Goal: Task Accomplishment & Management: Manage account settings

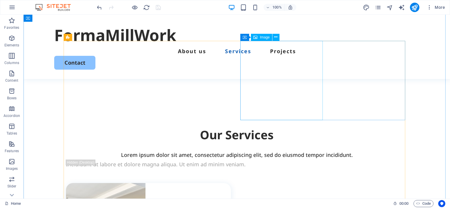
scroll to position [471, 0]
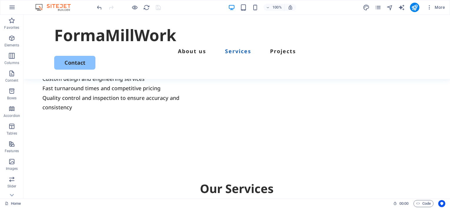
click at [311, 5] on div "100% More" at bounding box center [271, 7] width 351 height 9
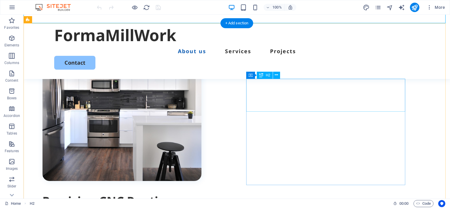
scroll to position [300, 0]
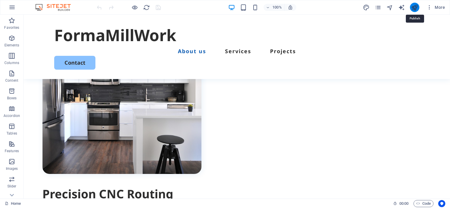
click at [414, 6] on icon "publish" at bounding box center [414, 7] width 7 height 7
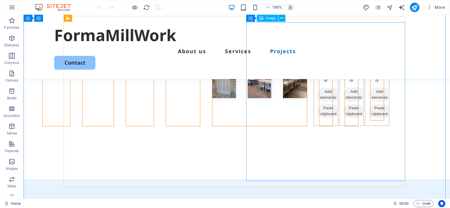
scroll to position [1301, 0]
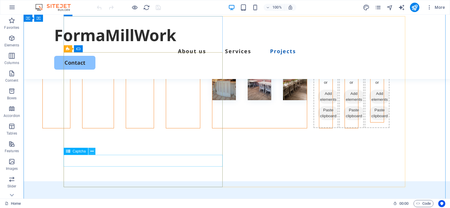
click at [93, 151] on icon at bounding box center [91, 152] width 3 height 6
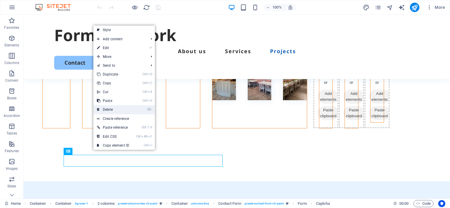
click at [111, 108] on link "⌦ Delete" at bounding box center [112, 109] width 39 height 9
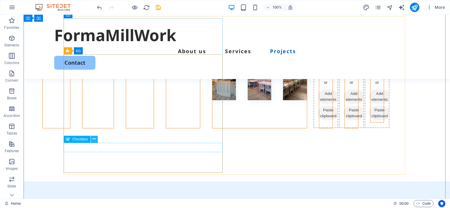
click at [94, 139] on icon at bounding box center [93, 139] width 3 height 6
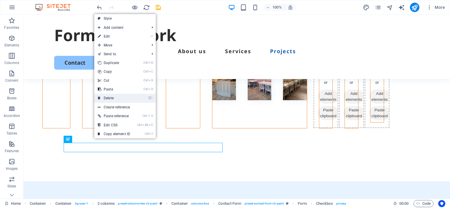
click at [112, 97] on link "⌦ Delete" at bounding box center [113, 98] width 39 height 9
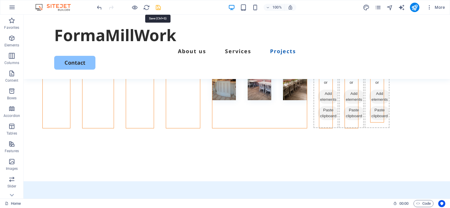
click at [157, 8] on icon "save" at bounding box center [158, 7] width 7 height 7
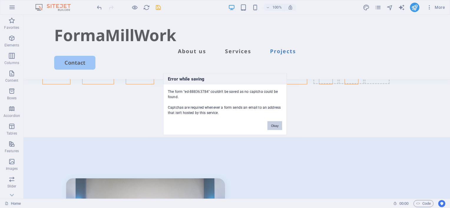
click at [275, 126] on button "Okay" at bounding box center [274, 126] width 15 height 9
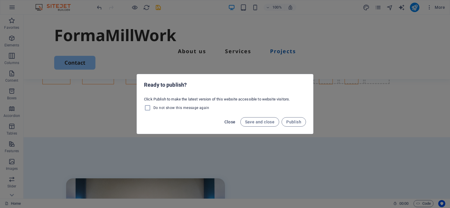
click at [230, 123] on span "Close" at bounding box center [229, 122] width 11 height 5
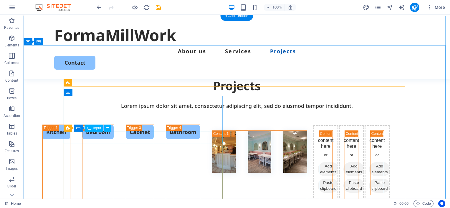
scroll to position [1227, 0]
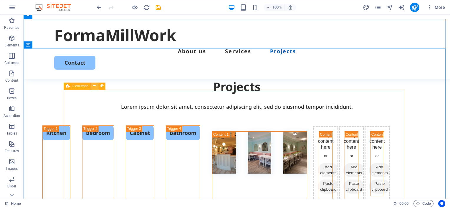
click at [94, 87] on icon at bounding box center [94, 86] width 3 height 6
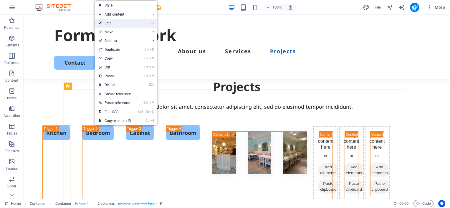
drag, startPoint x: 109, startPoint y: 23, endPoint x: 65, endPoint y: 47, distance: 50.2
click at [109, 23] on link "⏎ Edit" at bounding box center [114, 23] width 39 height 9
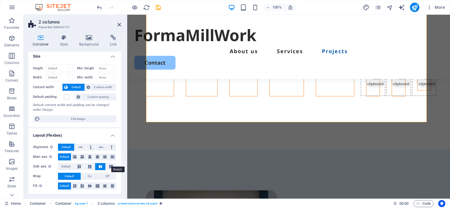
scroll to position [0, 0]
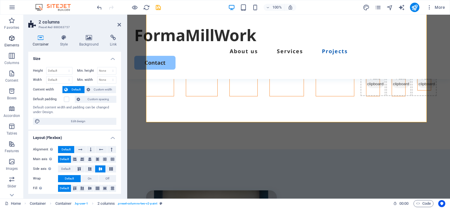
click at [12, 38] on icon "button" at bounding box center [11, 38] width 7 height 7
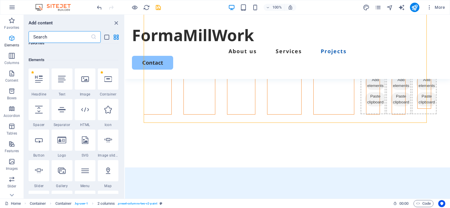
scroll to position [62, 0]
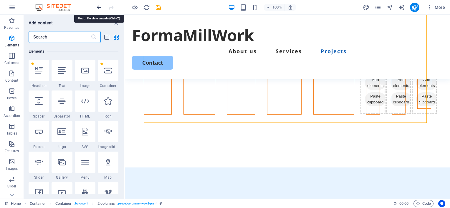
click at [99, 7] on icon "undo" at bounding box center [99, 7] width 7 height 7
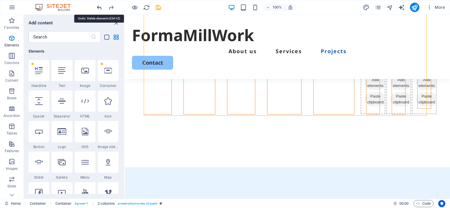
scroll to position [1294, 0]
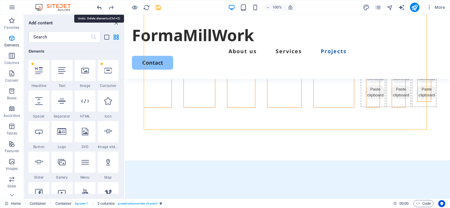
click at [99, 7] on icon "undo" at bounding box center [99, 7] width 7 height 7
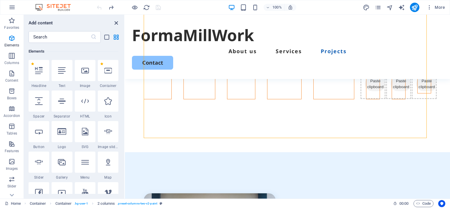
click at [115, 23] on icon "close panel" at bounding box center [116, 23] width 7 height 7
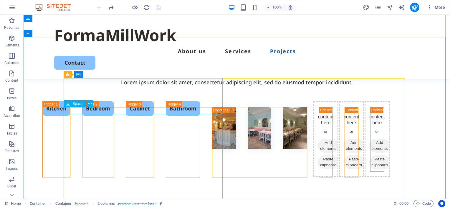
scroll to position [1343, 0]
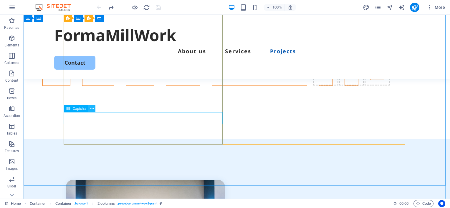
click at [91, 108] on icon at bounding box center [91, 109] width 3 height 6
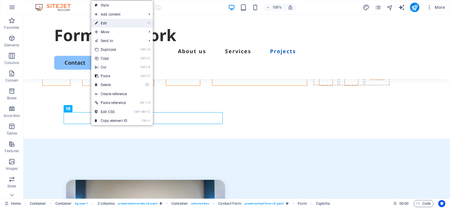
click at [104, 22] on link "⏎ Edit" at bounding box center [110, 23] width 39 height 9
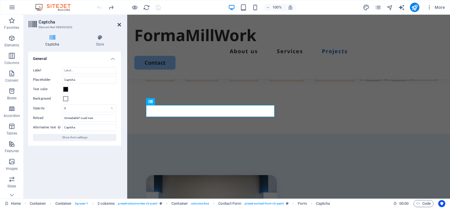
click at [118, 22] on icon at bounding box center [119, 24] width 4 height 5
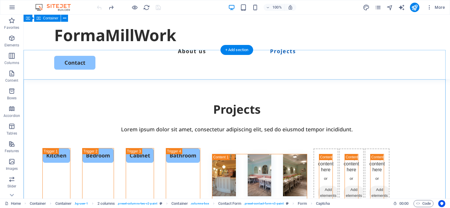
scroll to position [1196, 0]
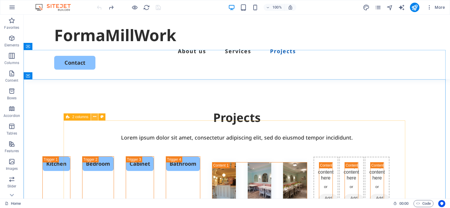
click at [94, 117] on icon at bounding box center [94, 117] width 3 height 6
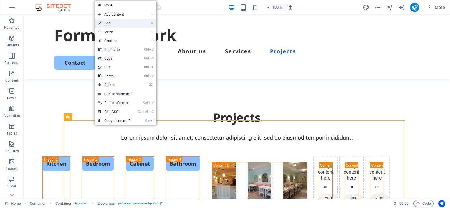
click at [108, 23] on link "⏎ Edit" at bounding box center [114, 23] width 39 height 9
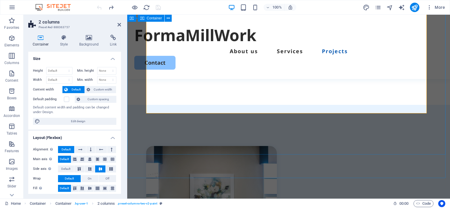
scroll to position [1355, 0]
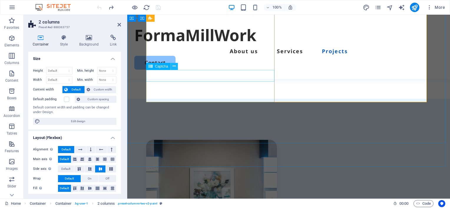
click at [173, 66] on icon at bounding box center [173, 66] width 3 height 6
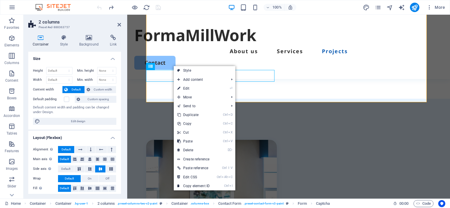
click at [123, 102] on div "Container Style Background Link Size Height Default px rem % vh vw Min. height …" at bounding box center [75, 114] width 102 height 169
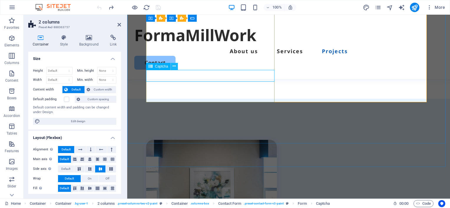
click at [174, 66] on icon at bounding box center [173, 66] width 3 height 6
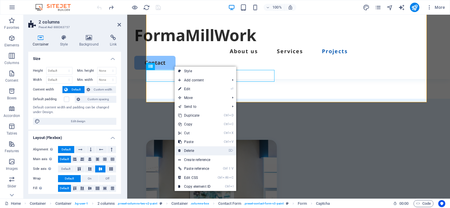
click at [190, 150] on link "⌦ Delete" at bounding box center [194, 151] width 39 height 9
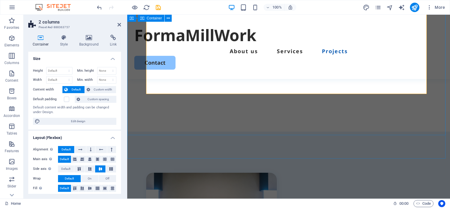
scroll to position [1288, 0]
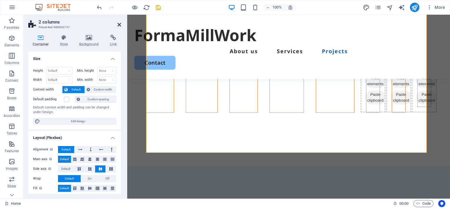
click at [119, 23] on icon at bounding box center [119, 24] width 4 height 5
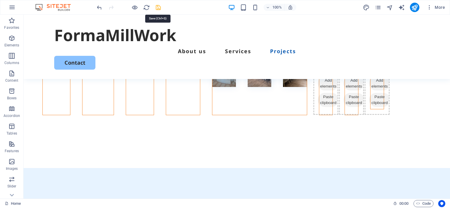
click at [158, 6] on icon "save" at bounding box center [158, 7] width 7 height 7
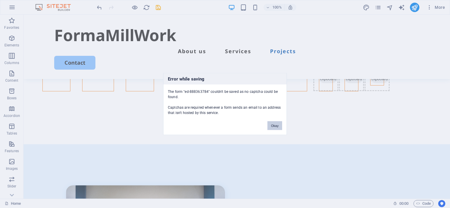
click at [273, 126] on button "Okay" at bounding box center [274, 126] width 15 height 9
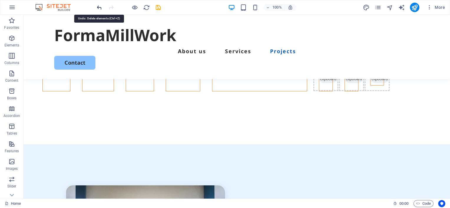
click at [99, 6] on icon "undo" at bounding box center [99, 7] width 7 height 7
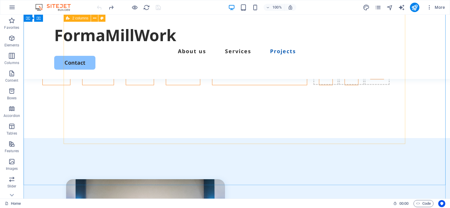
scroll to position [1462, 0]
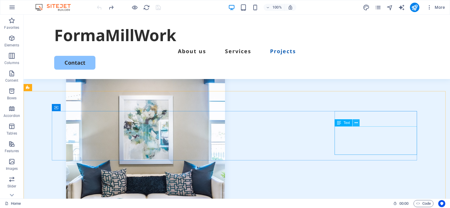
click at [356, 124] on icon at bounding box center [355, 123] width 3 height 6
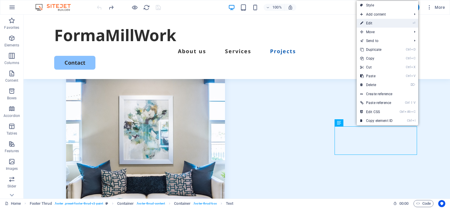
click at [379, 24] on link "⏎ Edit" at bounding box center [375, 23] width 39 height 9
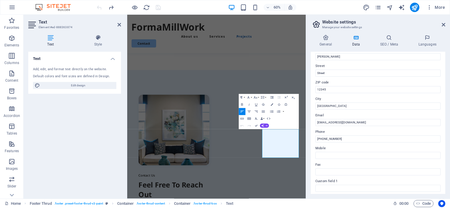
scroll to position [59, 0]
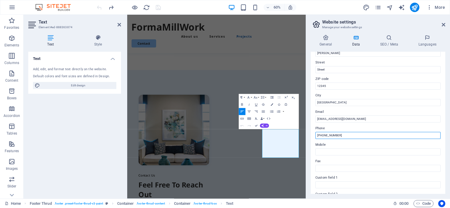
click at [326, 135] on input "[PHONE_NUMBER]" at bounding box center [377, 135] width 125 height 7
type input "786-344-5253"
click at [444, 23] on icon at bounding box center [443, 24] width 4 height 5
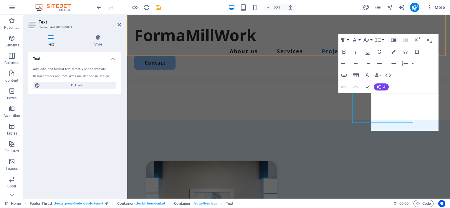
scroll to position [1464, 0]
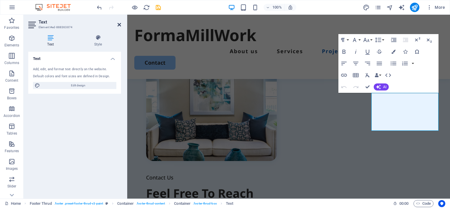
click at [119, 24] on icon at bounding box center [119, 24] width 4 height 5
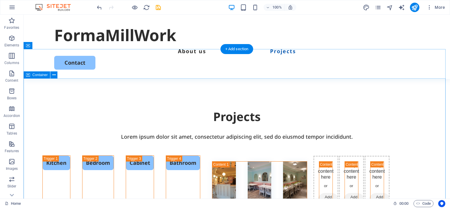
scroll to position [1226, 0]
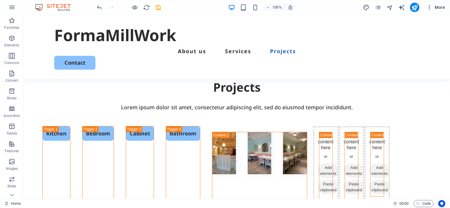
click at [430, 7] on icon "button" at bounding box center [429, 7] width 6 height 6
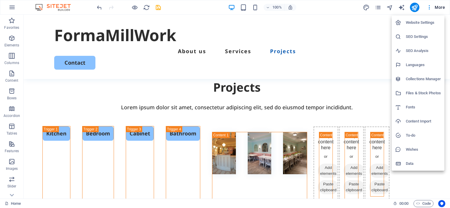
click at [423, 21] on h6 "Website Settings" at bounding box center [423, 22] width 35 height 7
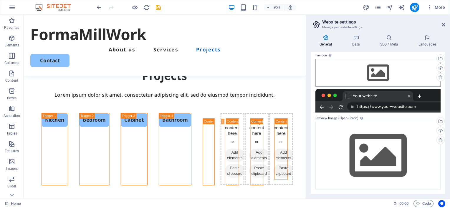
scroll to position [0, 0]
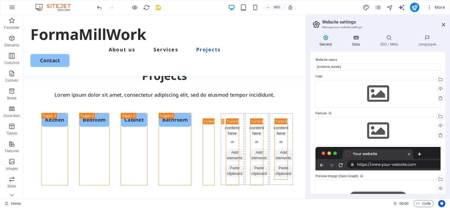
click at [358, 38] on icon at bounding box center [356, 38] width 26 height 6
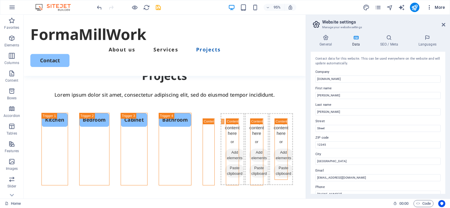
click at [439, 7] on span "More" at bounding box center [435, 7] width 19 height 6
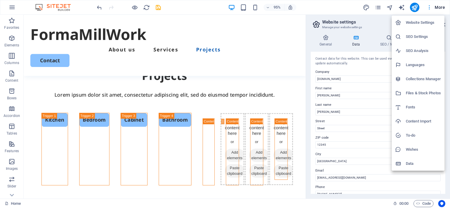
click at [439, 7] on div at bounding box center [225, 104] width 450 height 208
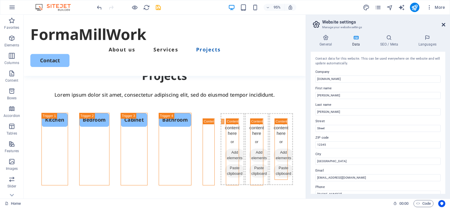
click at [444, 25] on icon at bounding box center [443, 24] width 4 height 5
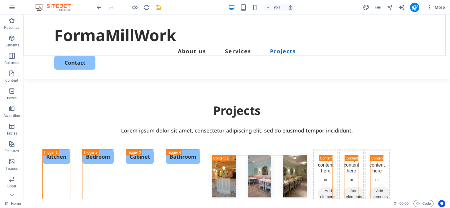
scroll to position [1226, 0]
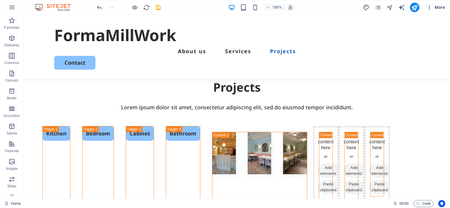
click at [436, 7] on span "More" at bounding box center [435, 7] width 19 height 6
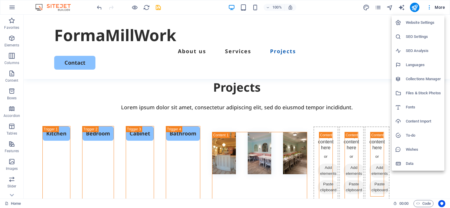
click at [413, 93] on h6 "Files & Stock Photos" at bounding box center [423, 93] width 35 height 7
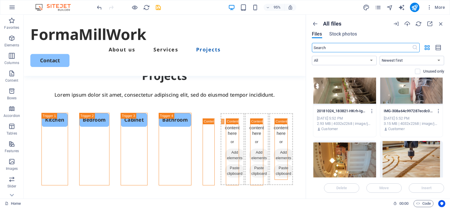
scroll to position [0, 0]
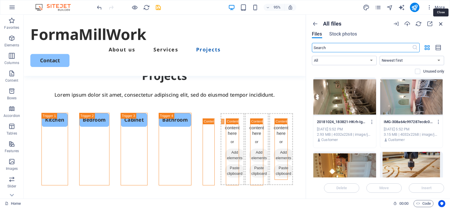
click at [441, 24] on icon "button" at bounding box center [440, 24] width 6 height 6
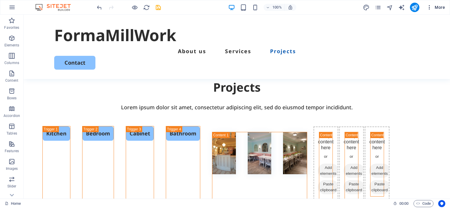
click at [436, 8] on span "More" at bounding box center [435, 7] width 19 height 6
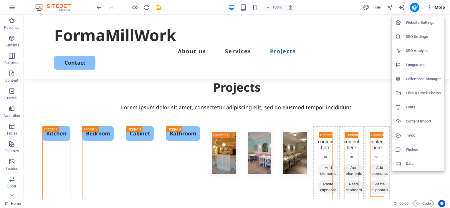
click at [409, 164] on h6 "Data" at bounding box center [423, 163] width 35 height 7
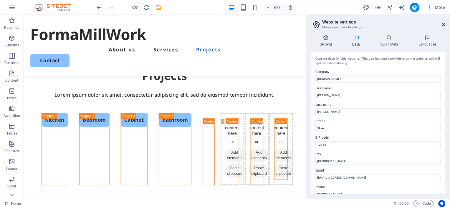
click at [444, 24] on icon at bounding box center [443, 24] width 4 height 5
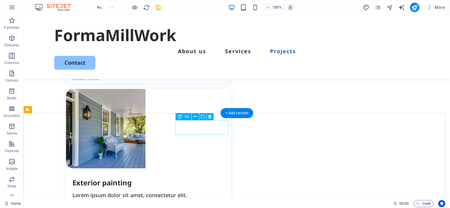
scroll to position [755, 0]
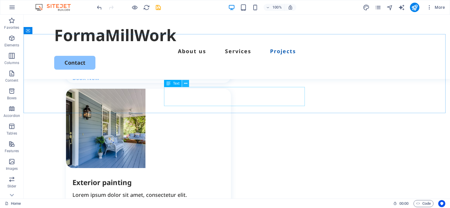
click at [185, 83] on icon at bounding box center [185, 84] width 3 height 6
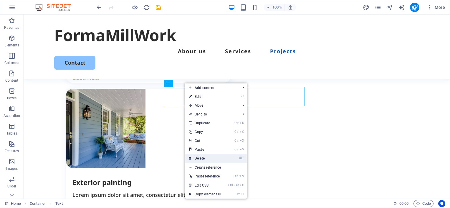
click at [202, 158] on link "⌦ Delete" at bounding box center [204, 158] width 39 height 9
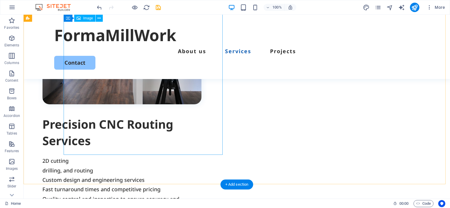
scroll to position [432, 0]
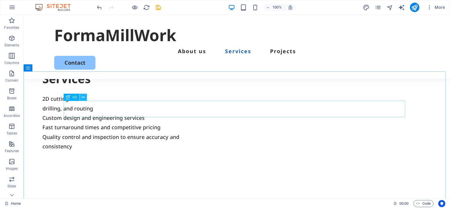
click at [82, 97] on icon at bounding box center [83, 97] width 3 height 6
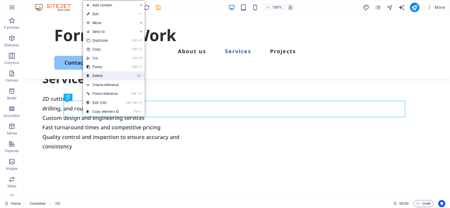
click at [100, 75] on link "⌦ Delete" at bounding box center [102, 76] width 39 height 9
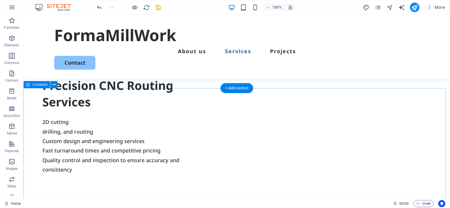
scroll to position [373, 0]
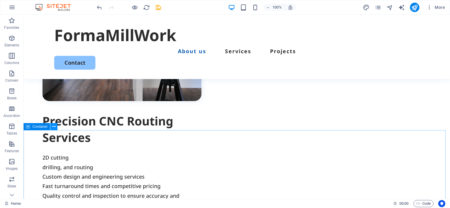
click at [53, 127] on icon at bounding box center [53, 127] width 3 height 6
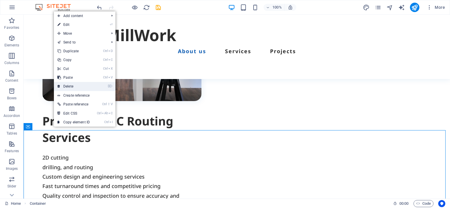
click at [71, 87] on link "⌦ Delete" at bounding box center [73, 86] width 39 height 9
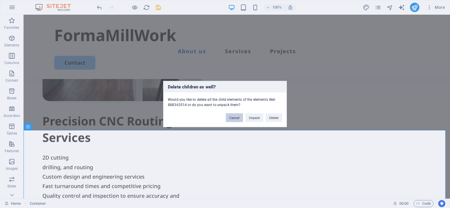
click at [233, 118] on button "Cancel" at bounding box center [234, 118] width 17 height 9
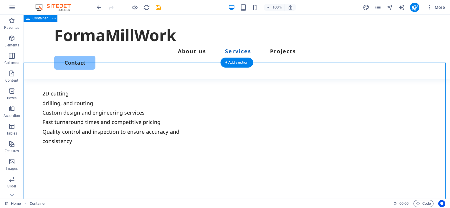
scroll to position [432, 0]
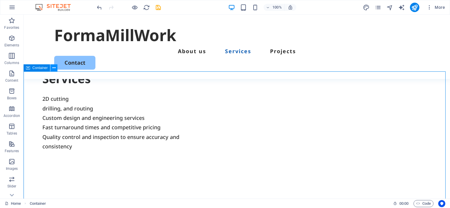
click at [53, 68] on icon at bounding box center [53, 68] width 3 height 6
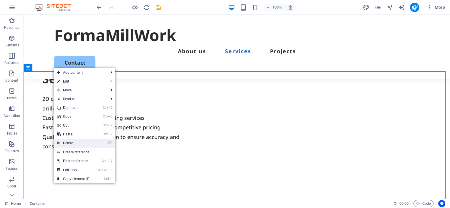
click at [68, 142] on link "⌦ Delete" at bounding box center [73, 143] width 39 height 9
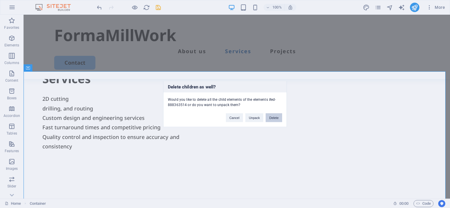
click at [274, 117] on button "Delete" at bounding box center [273, 118] width 16 height 9
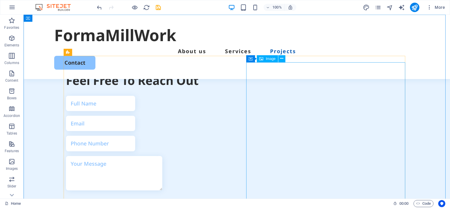
scroll to position [1030, 0]
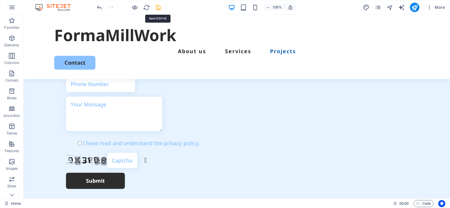
click at [157, 7] on icon "save" at bounding box center [158, 7] width 7 height 7
